Goal: Task Accomplishment & Management: Manage account settings

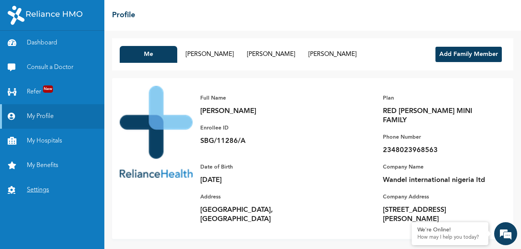
click at [47, 189] on link "Settings" at bounding box center [52, 190] width 104 height 25
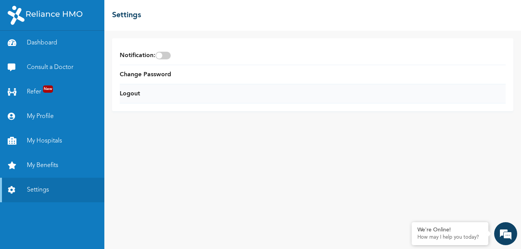
click at [155, 90] on li "Logout" at bounding box center [313, 93] width 386 height 19
click at [133, 94] on link "Logout" at bounding box center [130, 93] width 20 height 9
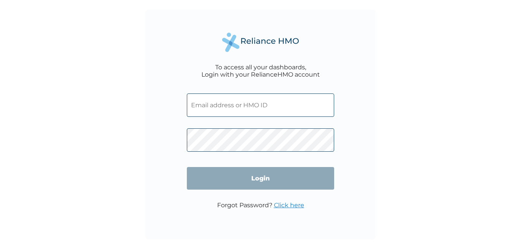
type input "SBG/11286/A"
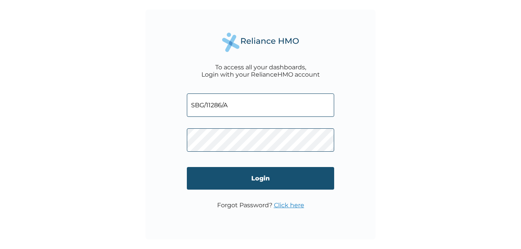
click at [263, 178] on input "Login" at bounding box center [260, 178] width 147 height 23
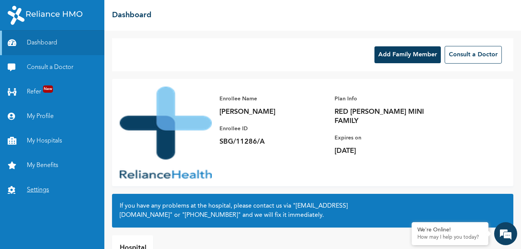
click at [43, 191] on link "Settings" at bounding box center [52, 190] width 104 height 25
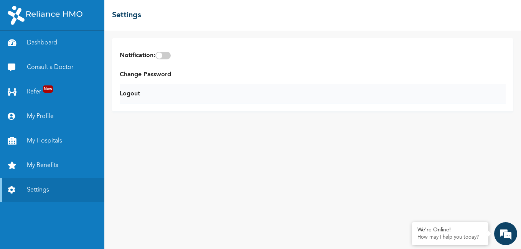
click at [135, 94] on link "Logout" at bounding box center [130, 93] width 20 height 9
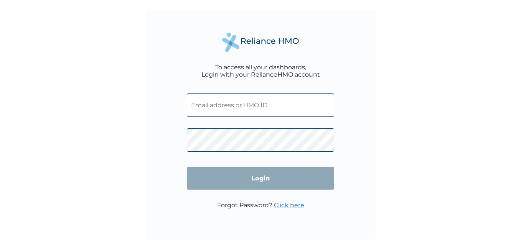
type input "SBG/11286/A"
click at [221, 176] on input "Login" at bounding box center [260, 178] width 147 height 23
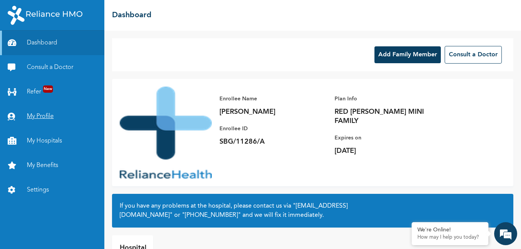
click at [46, 119] on link "My Profile" at bounding box center [52, 116] width 104 height 25
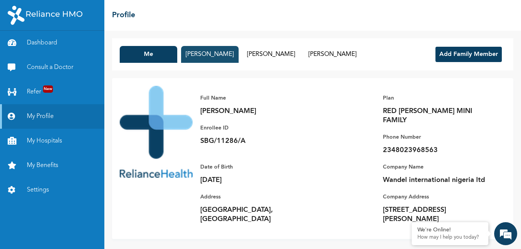
click at [226, 59] on button "RASHEEDAH ODUYOYE" at bounding box center [210, 54] width 58 height 17
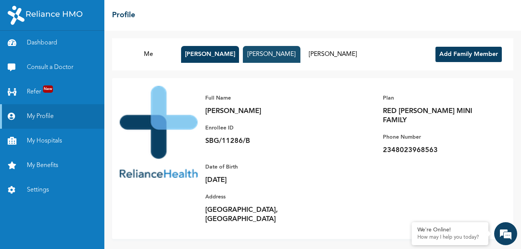
click at [277, 58] on button "RADIYYAH ODUYOYE" at bounding box center [272, 54] width 58 height 17
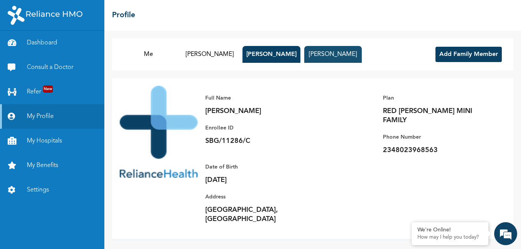
click at [346, 58] on button "RAHMAH ODUYOYE" at bounding box center [333, 54] width 58 height 17
click at [300, 56] on button "RADIYYAH ODUYOYE" at bounding box center [271, 54] width 58 height 17
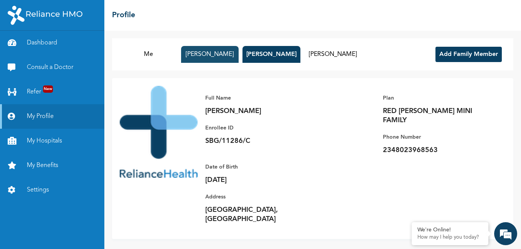
click at [239, 59] on button "RASHEEDAH ODUYOYE" at bounding box center [210, 54] width 58 height 17
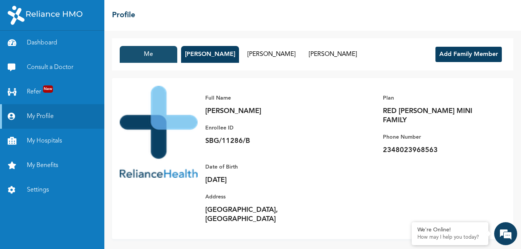
click at [161, 53] on button "Me" at bounding box center [149, 54] width 58 height 17
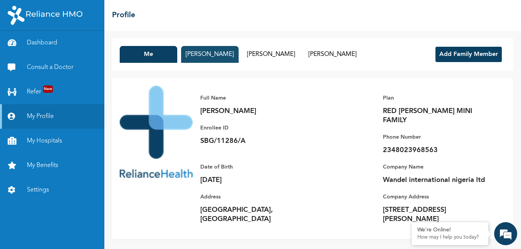
click at [213, 59] on button "RASHEEDAH ODUYOYE" at bounding box center [210, 54] width 58 height 17
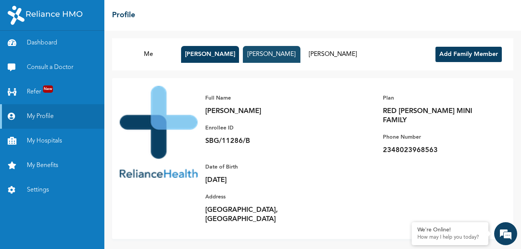
click at [269, 57] on button "RADIYYAH ODUYOYE" at bounding box center [272, 54] width 58 height 17
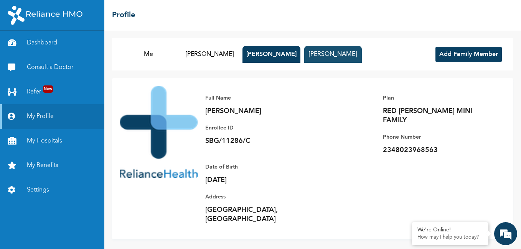
click at [337, 56] on button "RAHMAH ODUYOYE" at bounding box center [333, 54] width 58 height 17
